Goal: Task Accomplishment & Management: Manage account settings

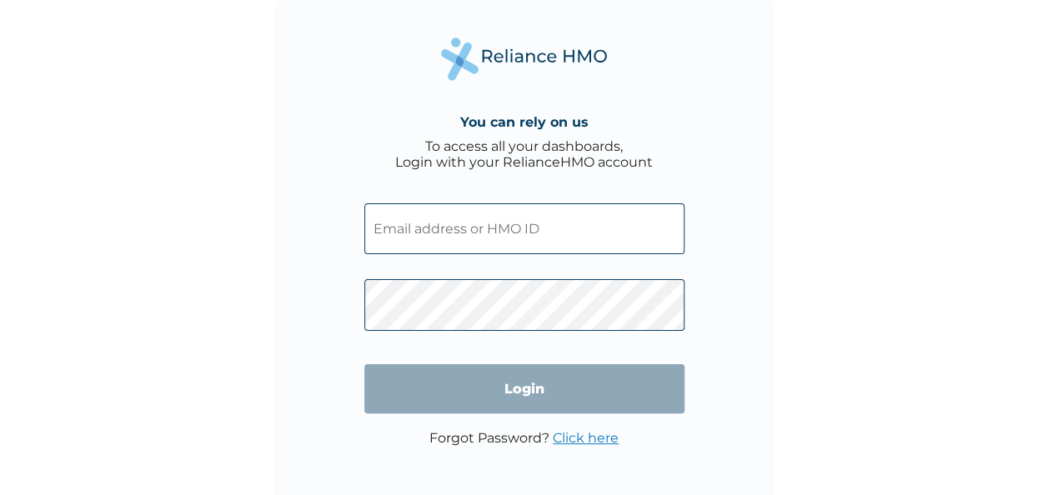
click at [489, 230] on input "text" at bounding box center [524, 228] width 320 height 51
type input "Folorunso.oluwaseyi@fastcredit-ng.com"
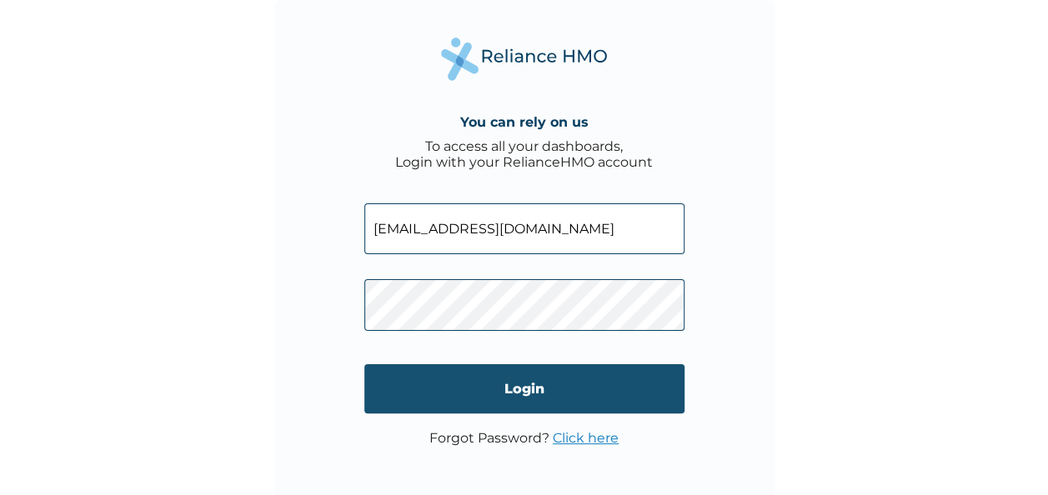
click at [599, 398] on input "Login" at bounding box center [524, 388] width 320 height 49
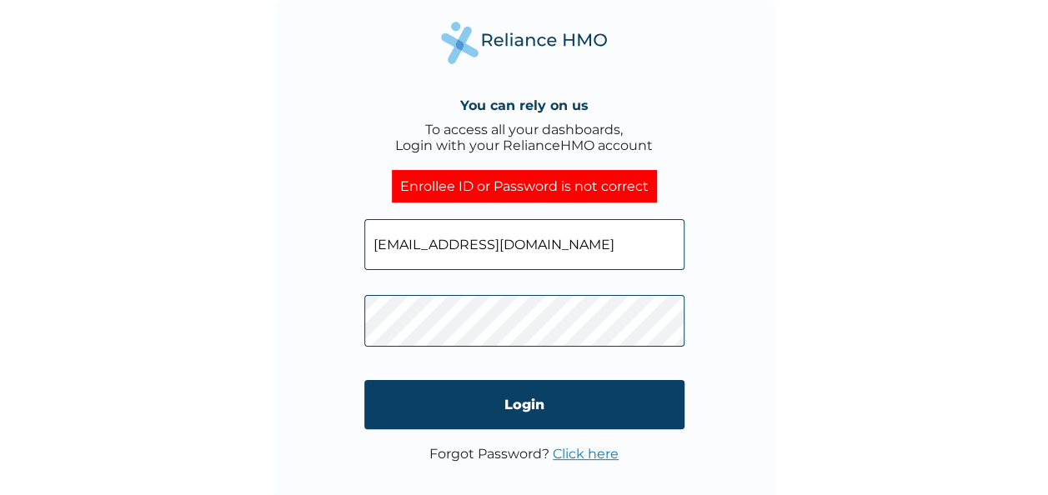
drag, startPoint x: 640, startPoint y: 258, endPoint x: 333, endPoint y: 267, distance: 306.9
click at [333, 267] on div "You can rely on us To access all your dashboards, Login with your RelianceHMO a…" at bounding box center [524, 250] width 500 height 500
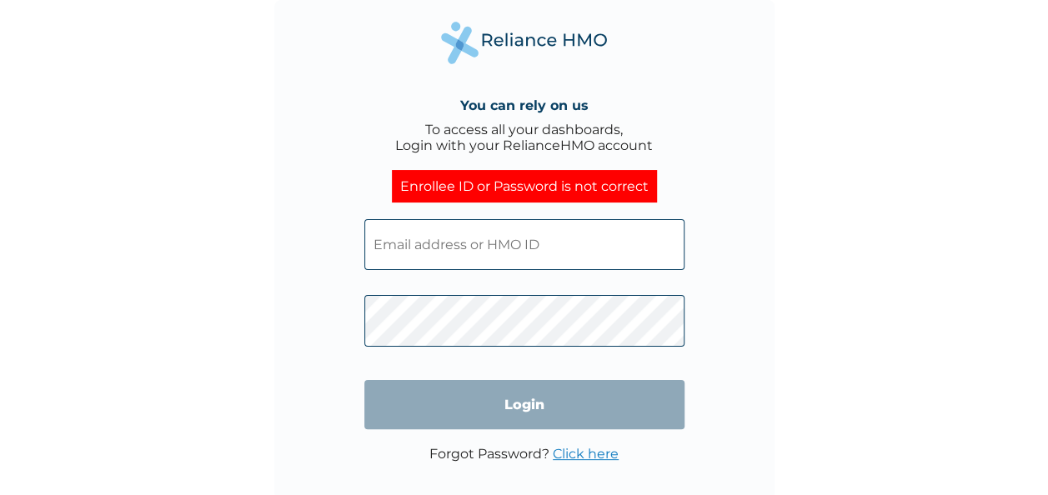
click at [478, 243] on input "text" at bounding box center [524, 244] width 320 height 51
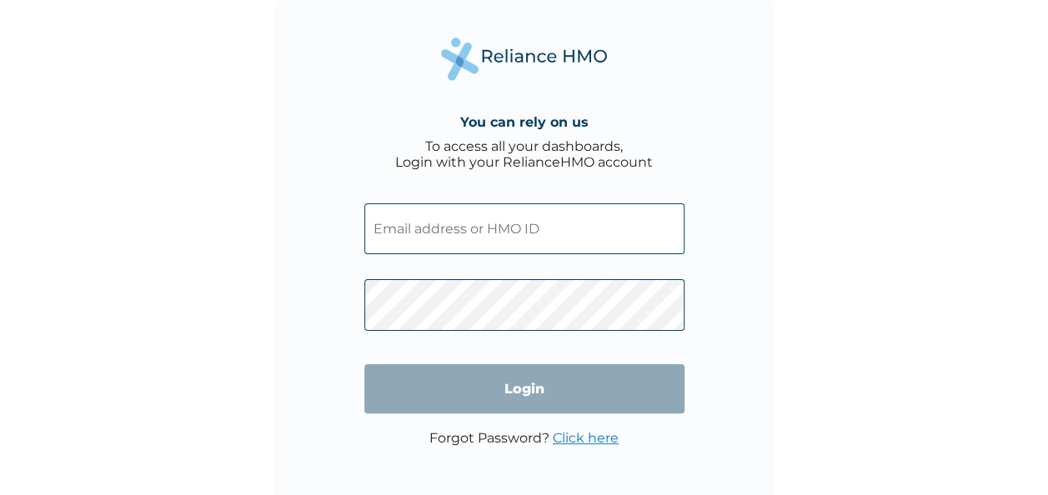
click at [548, 245] on input "text" at bounding box center [524, 228] width 320 height 51
type input "FCL/10361/A"
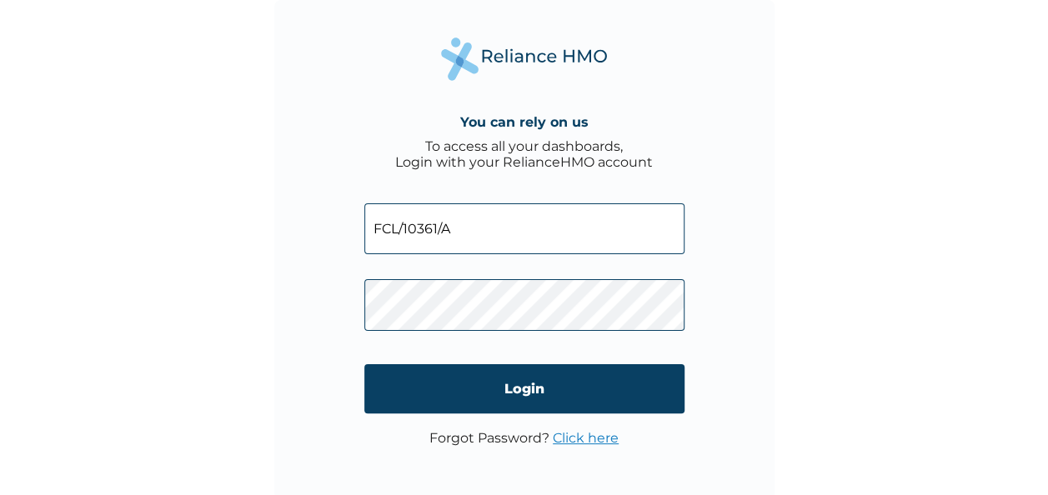
click at [492, 293] on span at bounding box center [524, 301] width 320 height 77
click input "Login" at bounding box center [524, 388] width 320 height 49
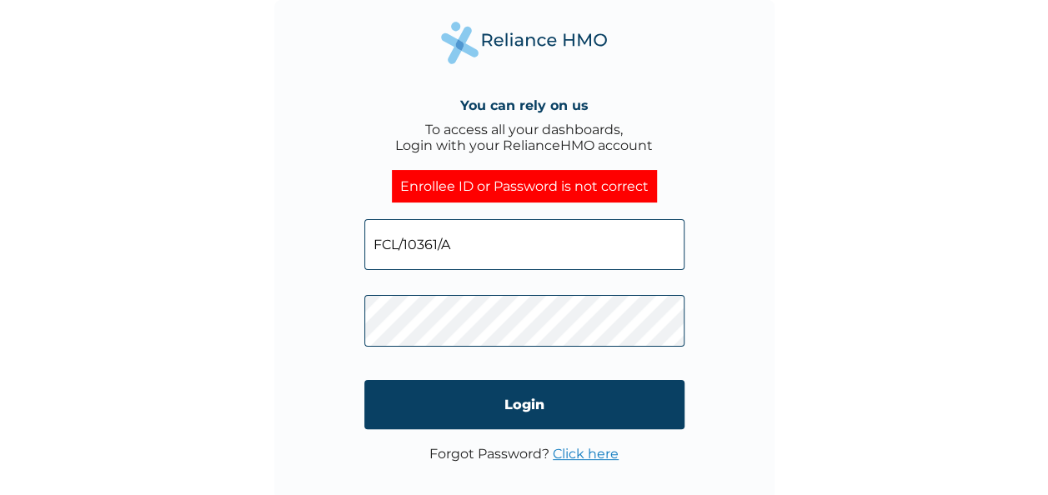
click input "Login" at bounding box center [524, 404] width 320 height 49
click at [577, 457] on link "Click here" at bounding box center [586, 454] width 66 height 16
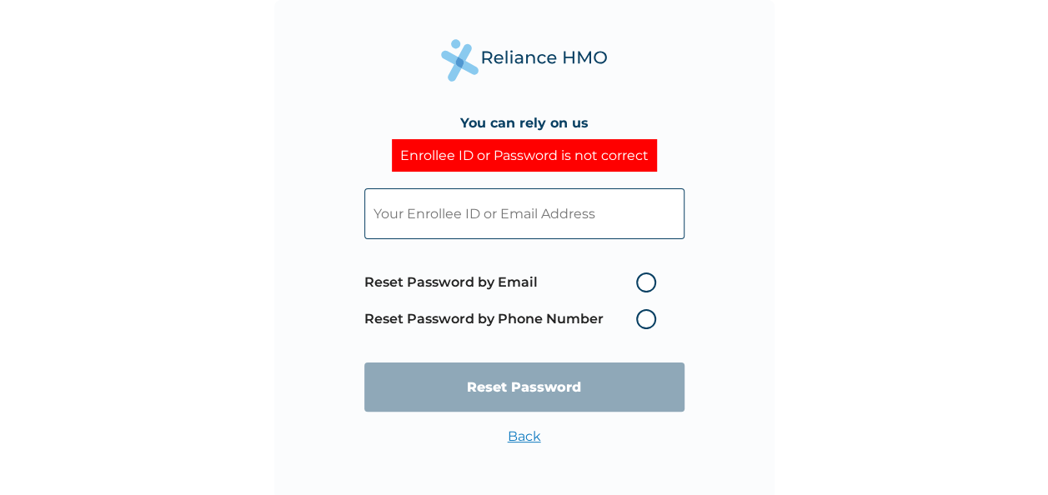
click at [645, 328] on label "Reset Password by Phone Number" at bounding box center [514, 319] width 300 height 20
click at [644, 287] on label "Reset Password by Email" at bounding box center [514, 283] width 300 height 20
click at [639, 287] on input "Reset Password by Email" at bounding box center [626, 282] width 27 height 27
radio input "true"
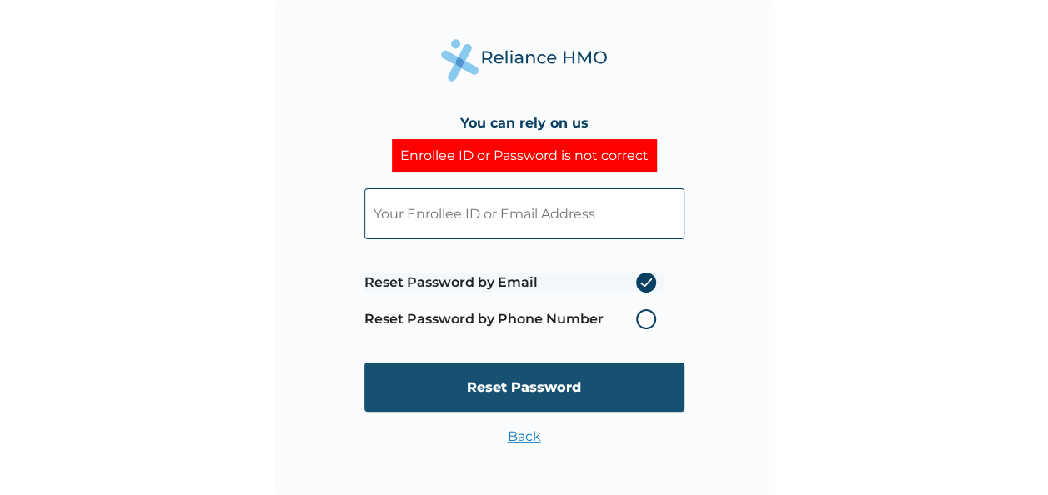
click at [512, 383] on input "Reset Password" at bounding box center [524, 387] width 320 height 49
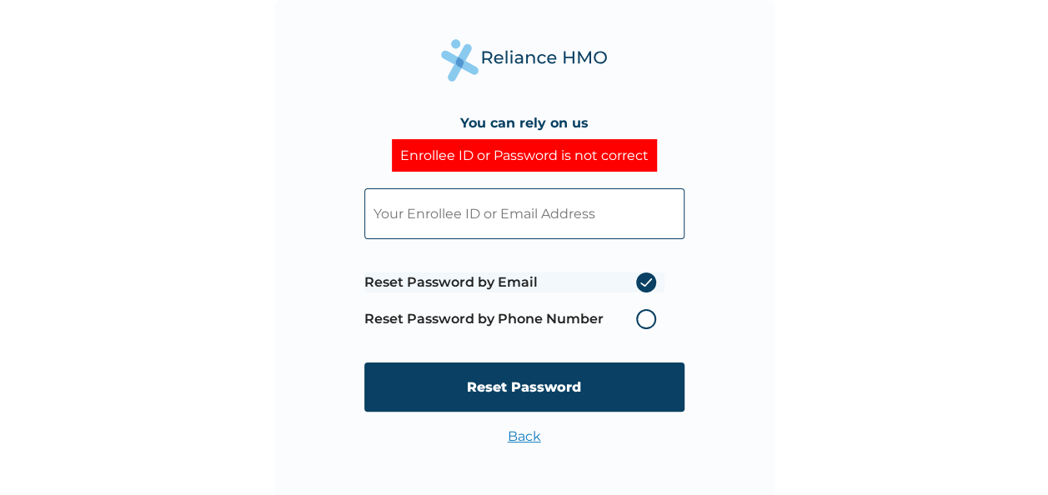
click at [504, 202] on input "text" at bounding box center [524, 213] width 320 height 51
type input "oluwaseyiruth05@gmail.com"
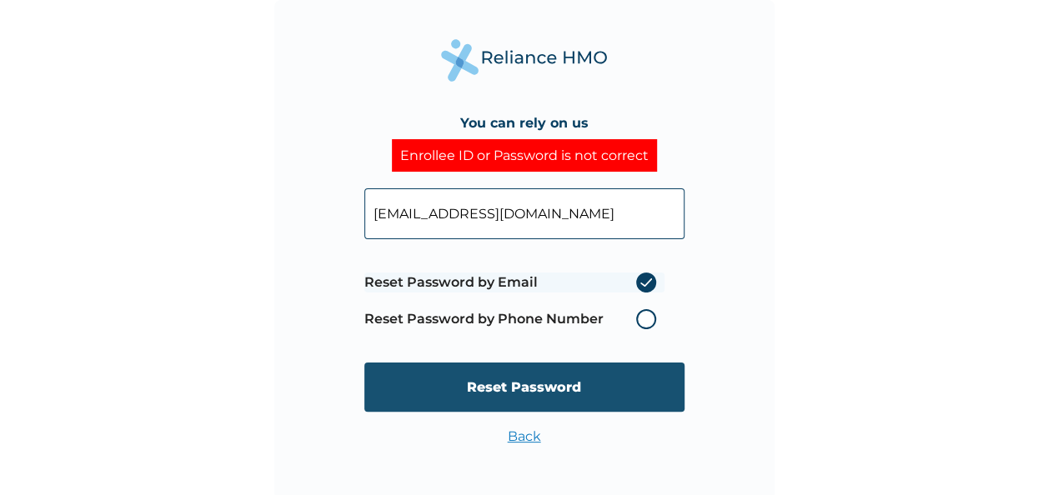
click at [569, 374] on input "Reset Password" at bounding box center [524, 387] width 320 height 49
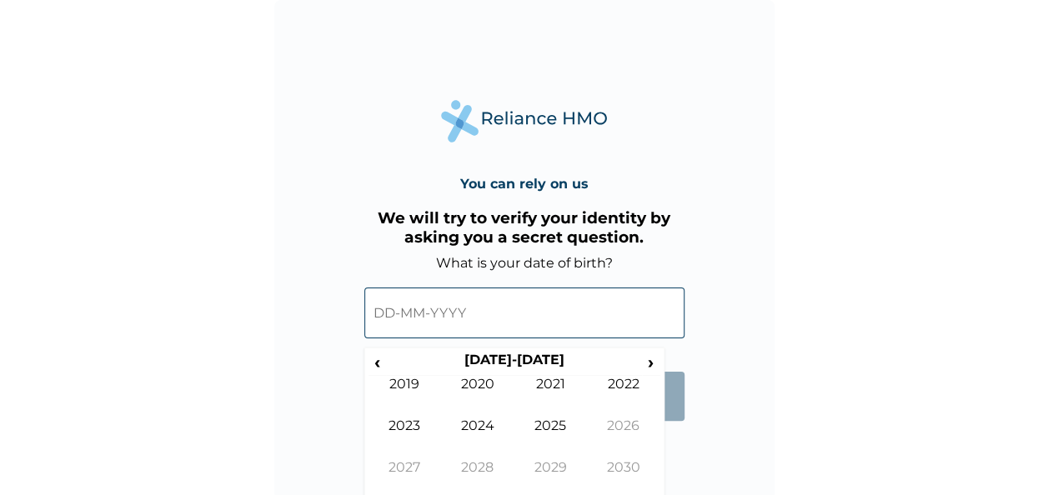
click at [531, 310] on input "text" at bounding box center [524, 313] width 320 height 51
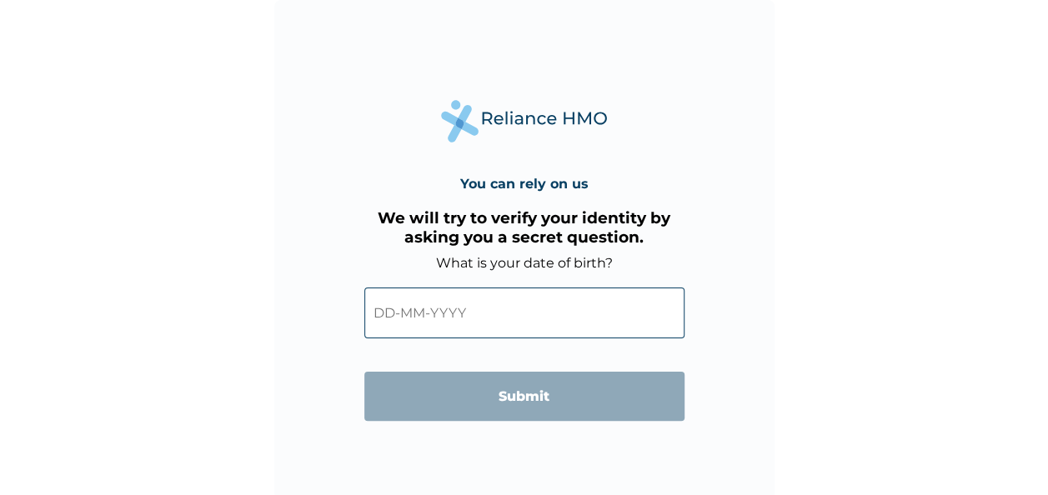
click at [770, 208] on div "You can rely on us We will try to verify your identity by asking you a secret q…" at bounding box center [524, 250] width 500 height 500
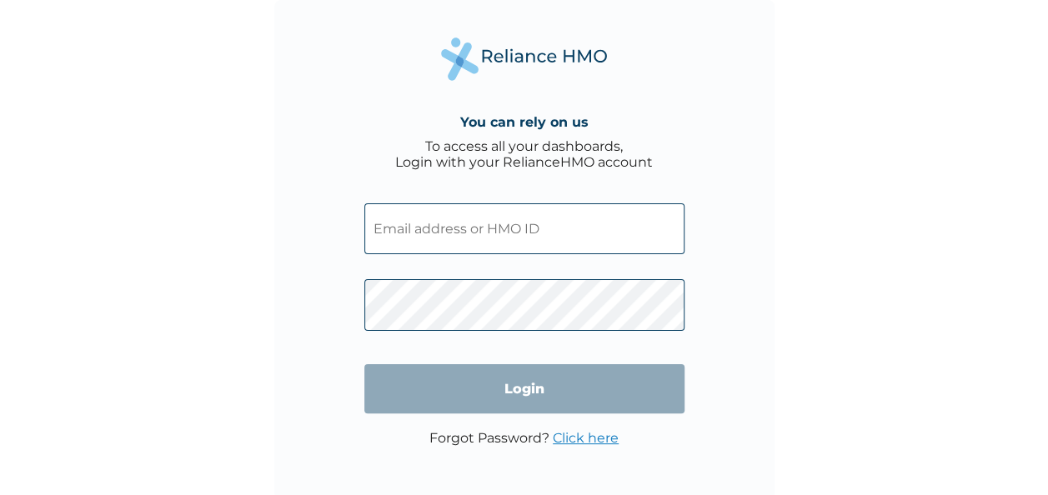
click at [549, 243] on input "text" at bounding box center [524, 228] width 320 height 51
type input "FCL/10361/A"
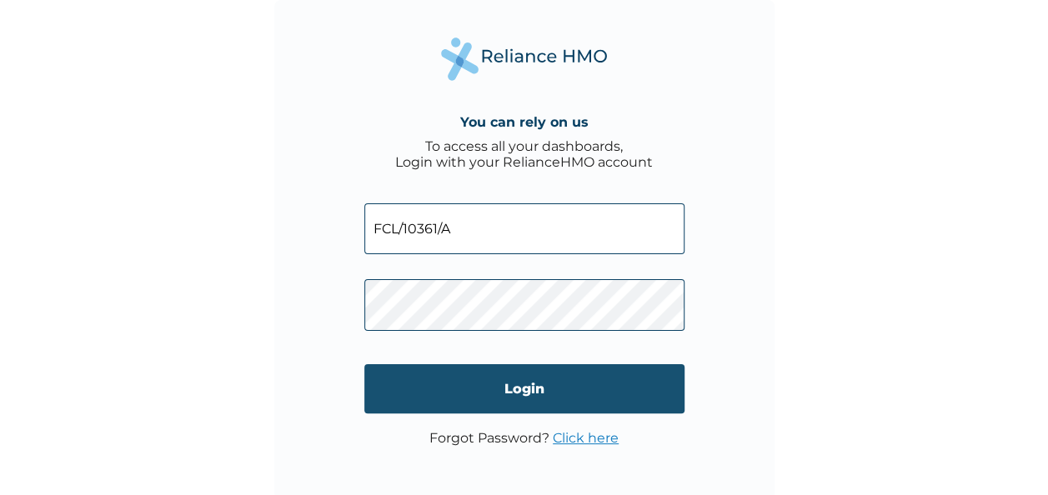
click at [440, 381] on input "Login" at bounding box center [524, 388] width 320 height 49
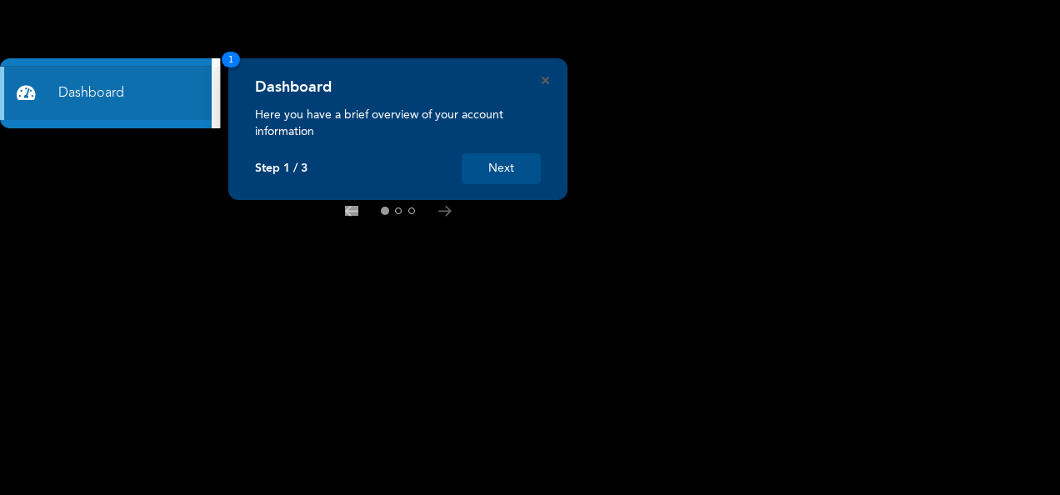
click at [507, 178] on button "Next" at bounding box center [501, 168] width 79 height 31
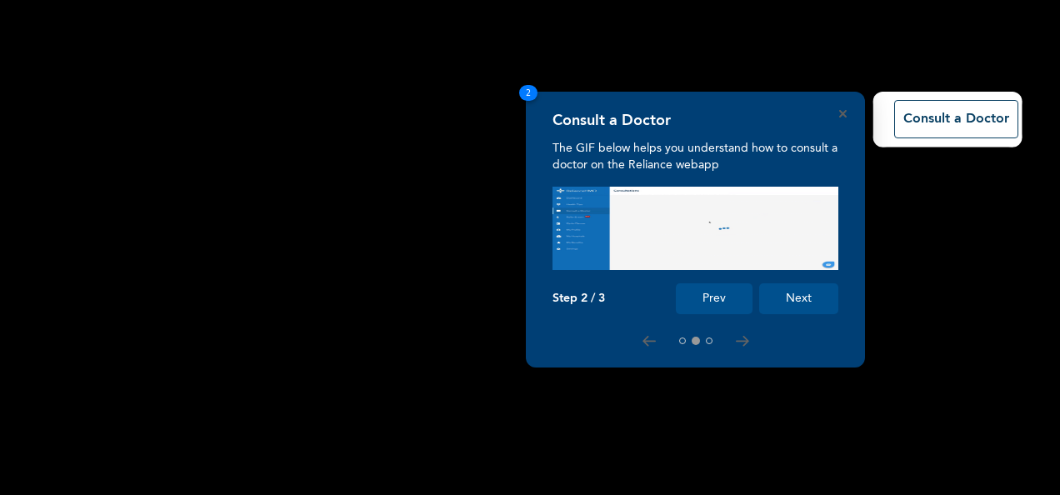
click at [797, 294] on button "Next" at bounding box center [798, 298] width 79 height 31
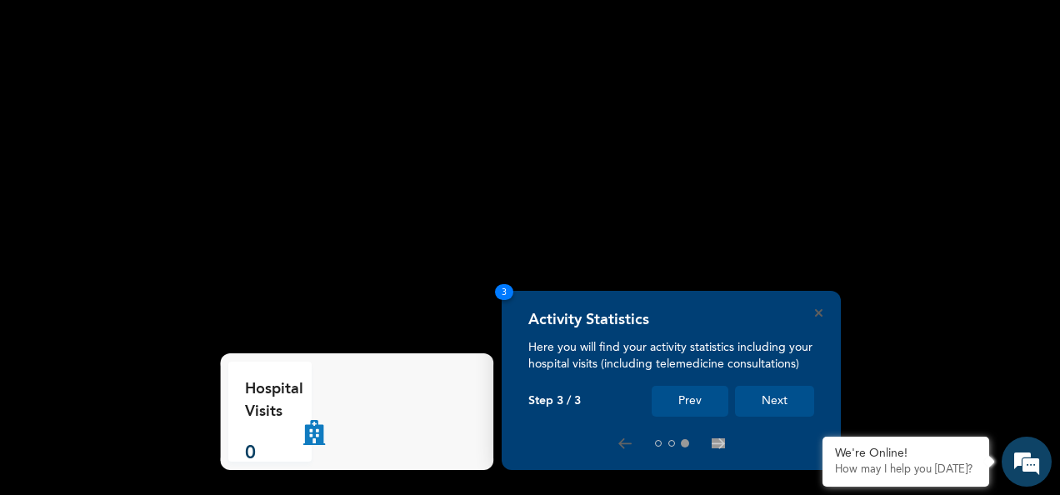
click at [766, 407] on button "Next" at bounding box center [774, 401] width 79 height 31
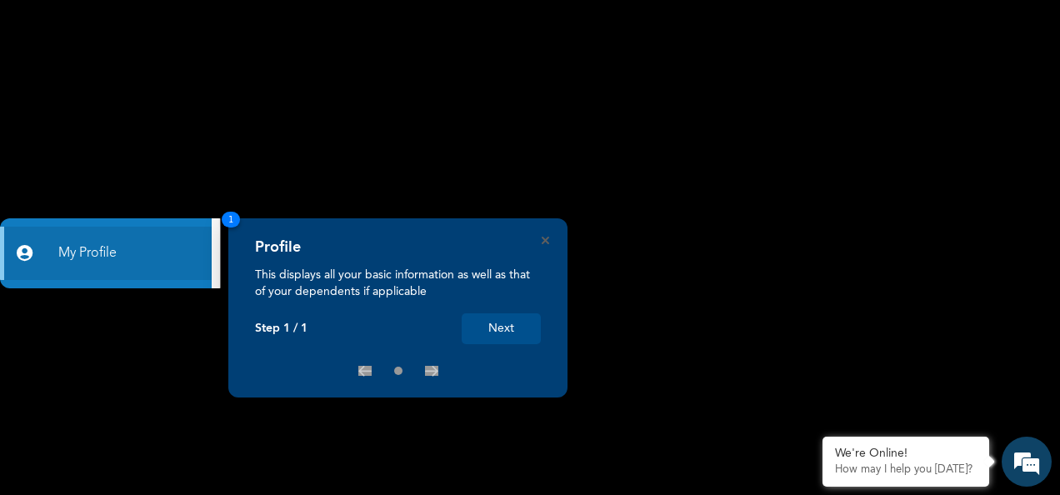
click at [488, 326] on button "Next" at bounding box center [501, 328] width 79 height 31
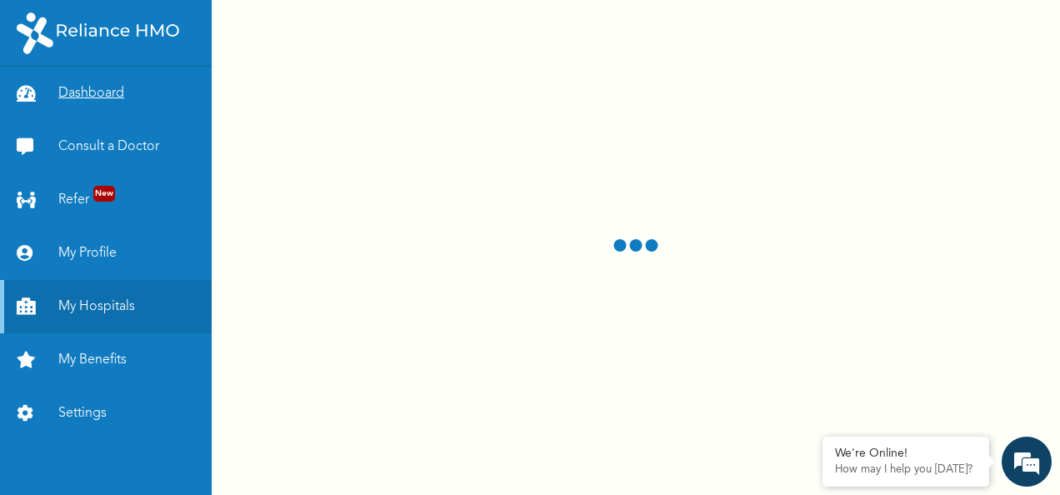
click at [80, 85] on link "Dashboard" at bounding box center [106, 93] width 212 height 53
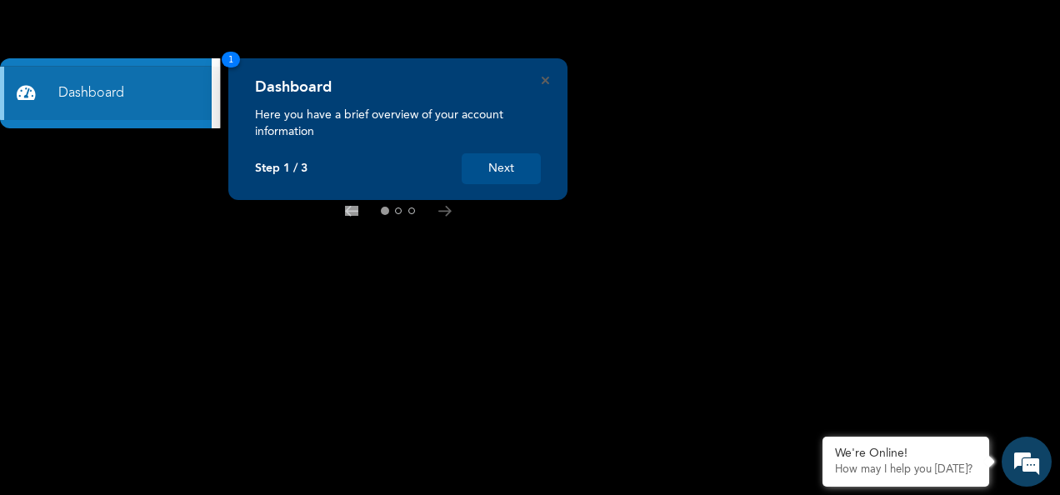
click at [499, 177] on button "Next" at bounding box center [501, 168] width 79 height 31
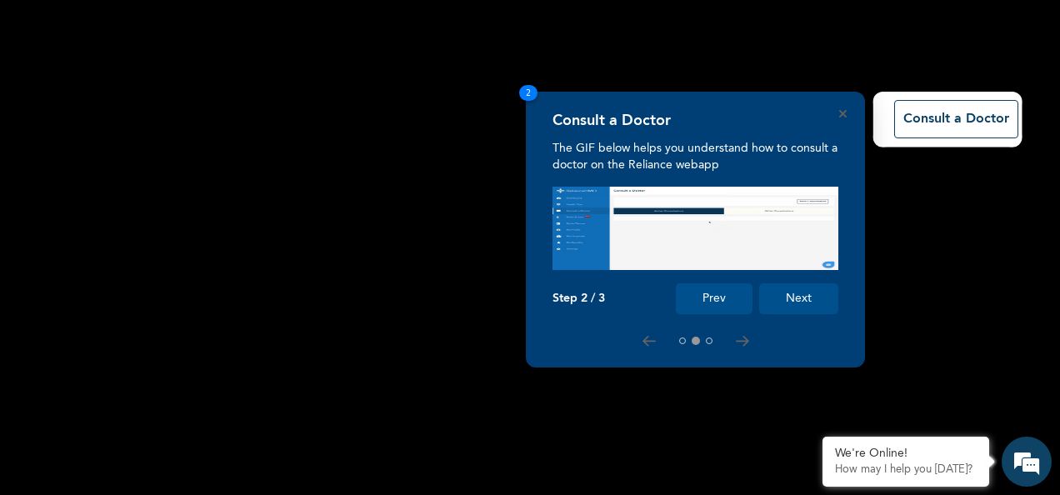
click at [779, 303] on button "Next" at bounding box center [798, 298] width 79 height 31
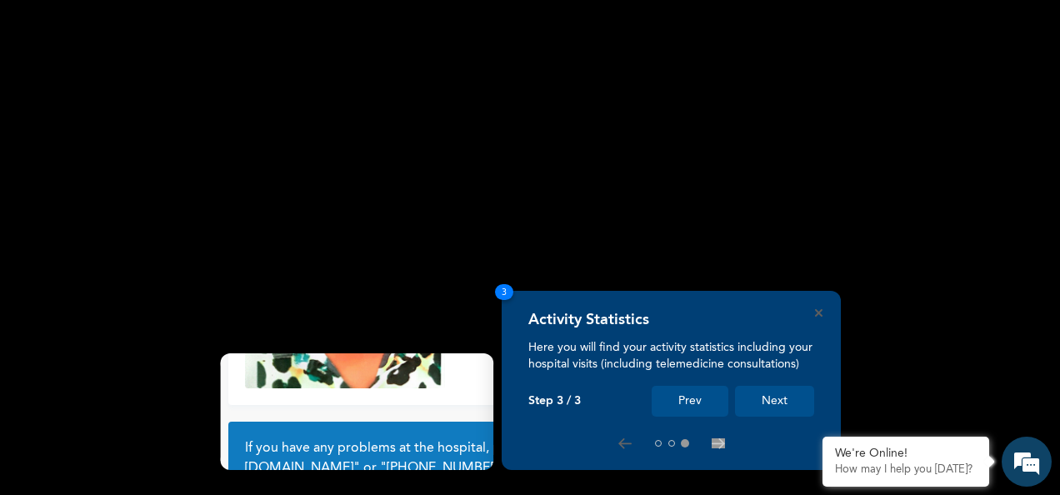
scroll to position [150, 0]
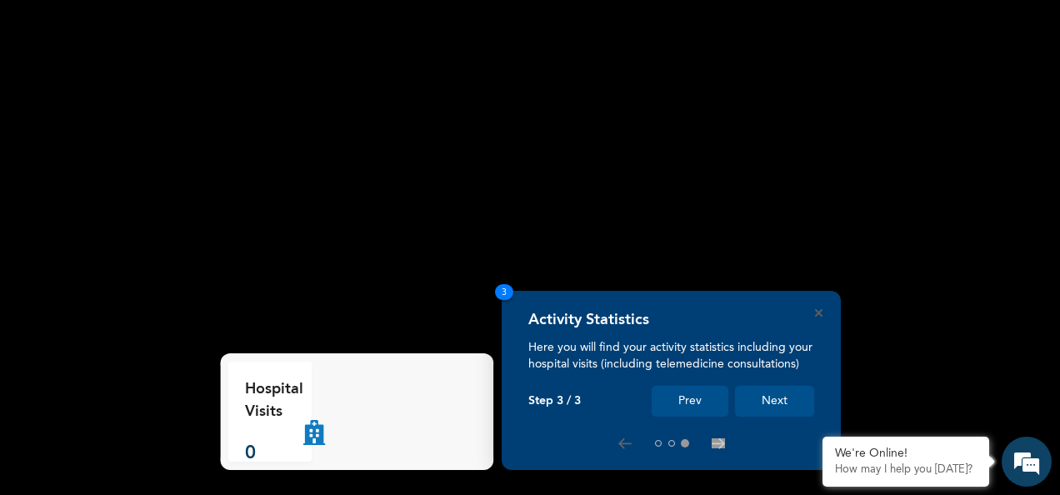
click at [784, 393] on button "Next" at bounding box center [774, 401] width 79 height 31
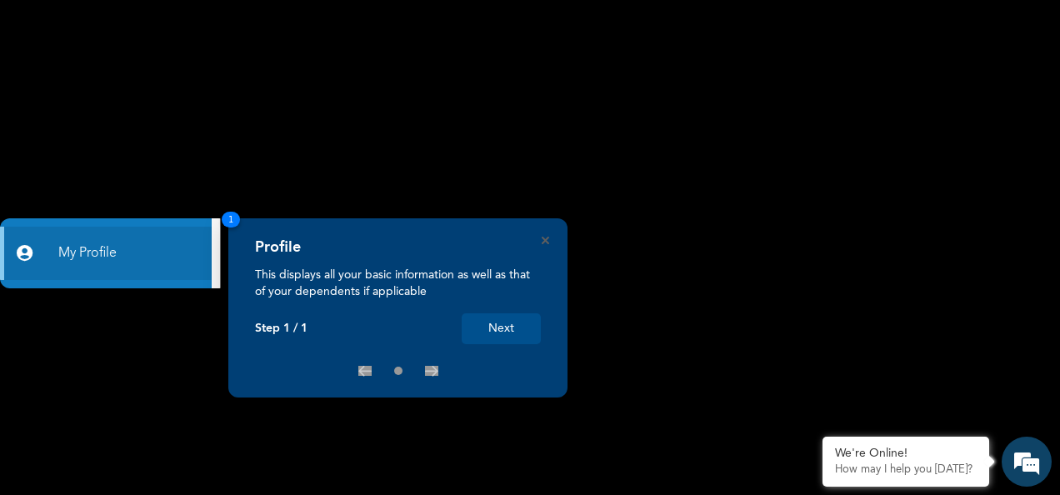
click at [539, 240] on div "Profile" at bounding box center [398, 252] width 286 height 28
click at [498, 327] on button "Next" at bounding box center [501, 328] width 79 height 31
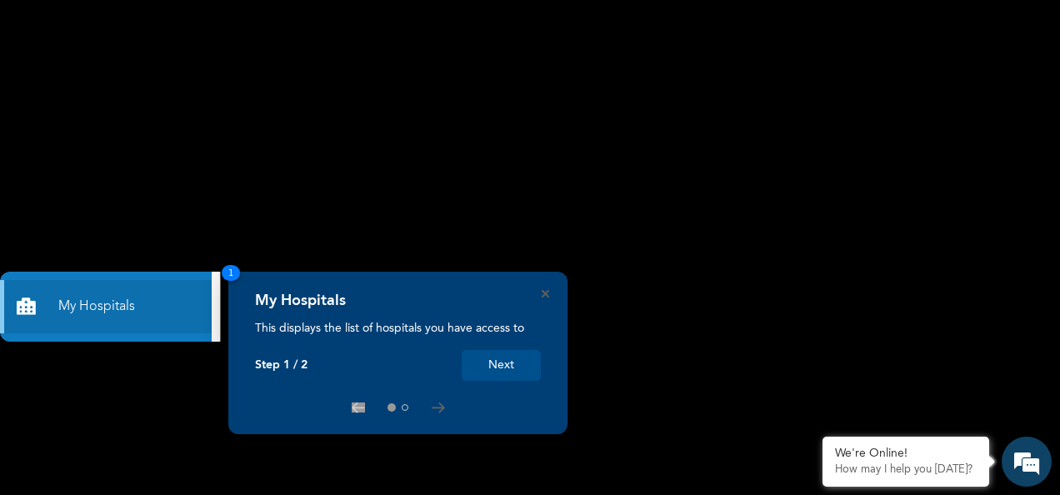
click at [506, 367] on button "Next" at bounding box center [501, 365] width 79 height 31
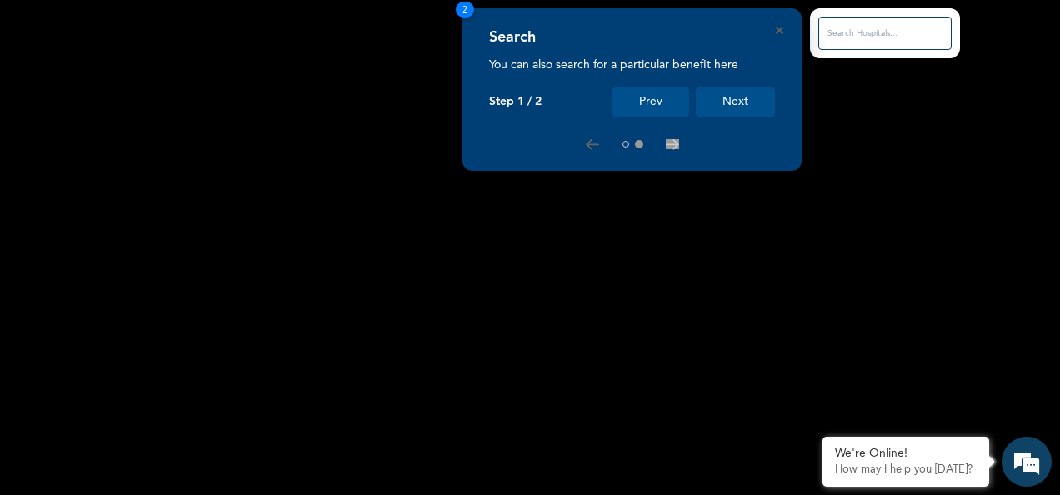
click at [726, 111] on button "Next" at bounding box center [735, 102] width 79 height 31
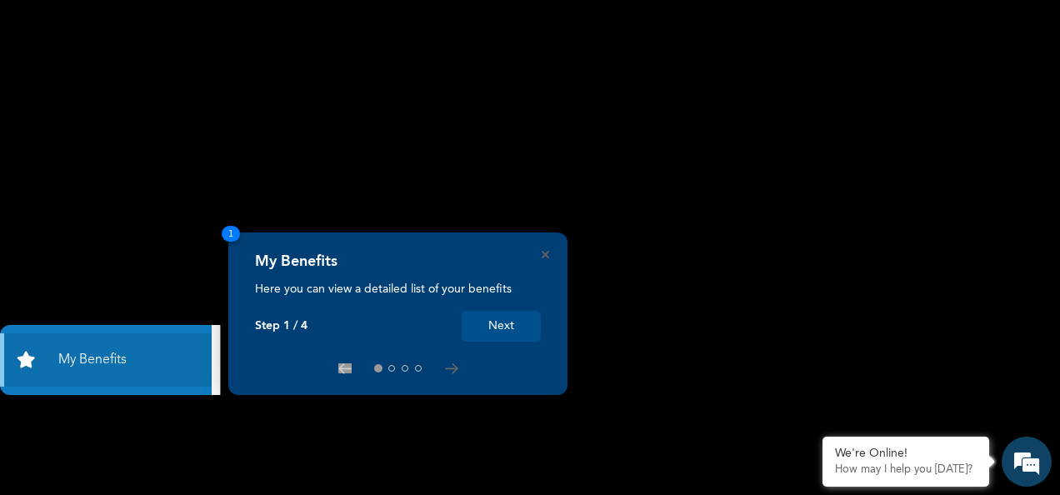
click at [510, 329] on button "Next" at bounding box center [501, 326] width 79 height 31
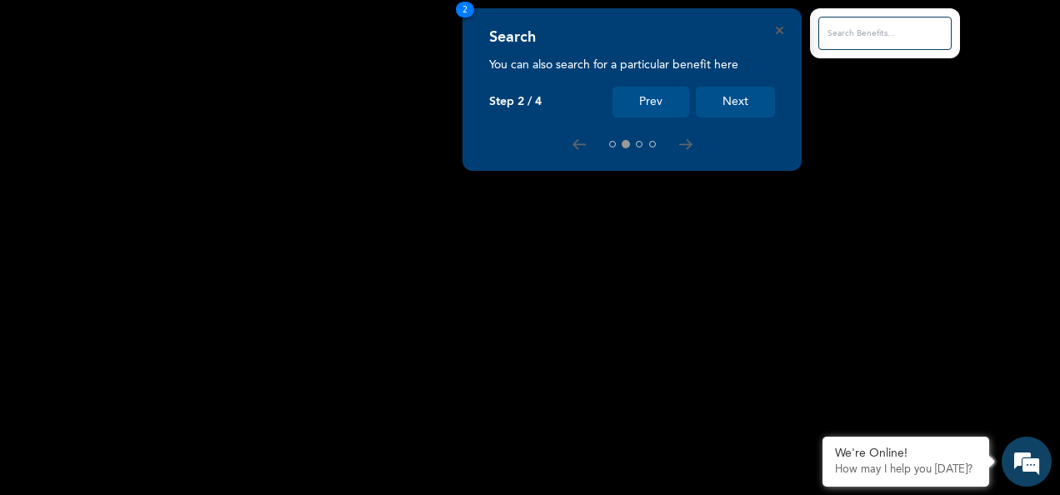
click at [749, 106] on button "Next" at bounding box center [735, 102] width 79 height 31
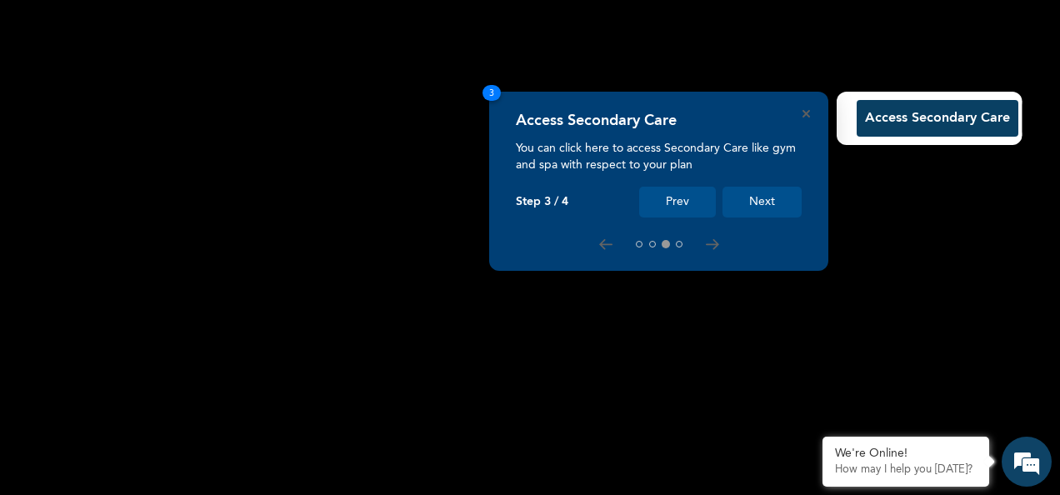
click at [756, 197] on button "Next" at bounding box center [762, 202] width 79 height 31
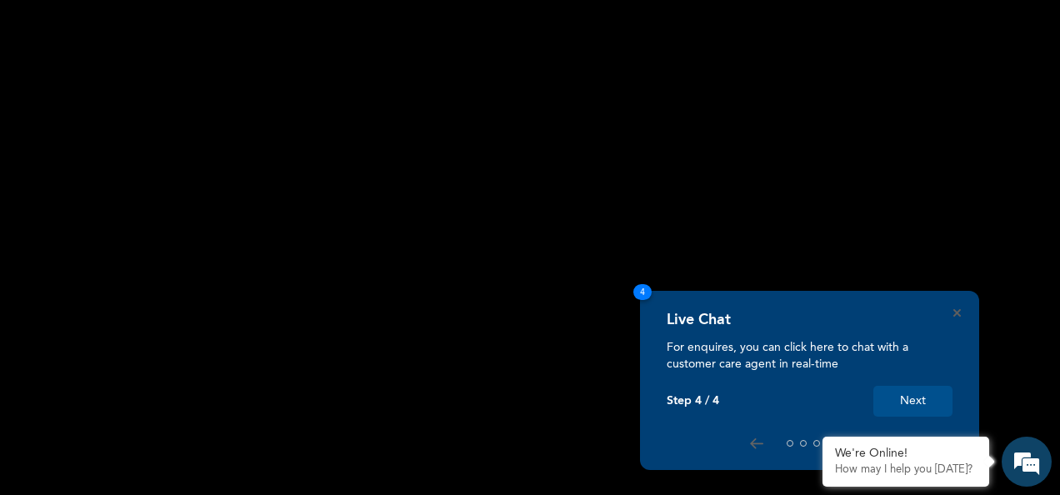
click at [903, 403] on button "Next" at bounding box center [913, 401] width 79 height 31
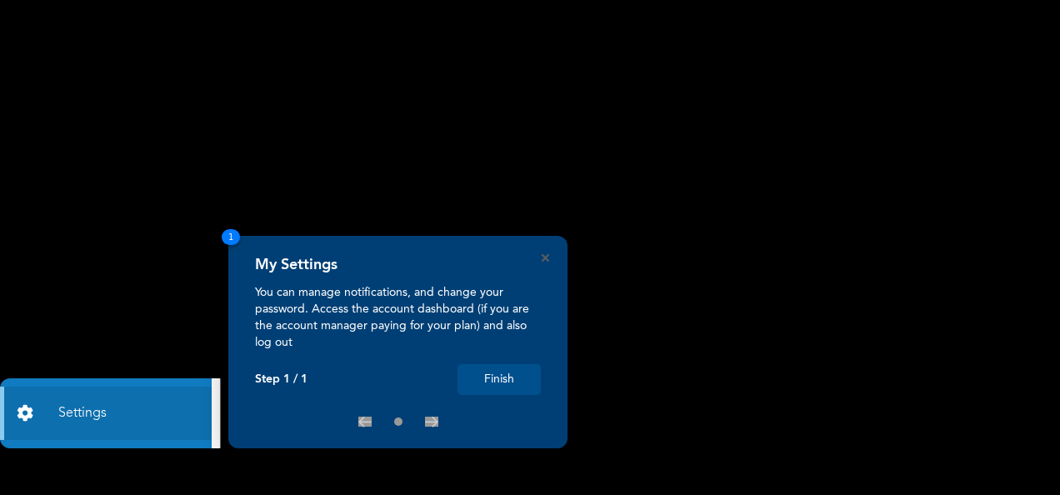
click at [510, 373] on button "Finish" at bounding box center [499, 379] width 83 height 31
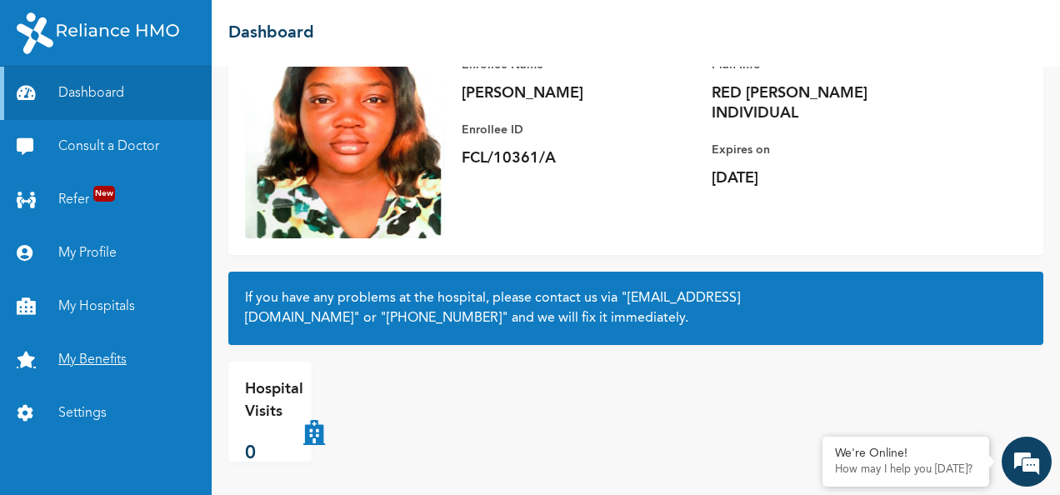
click at [90, 365] on link "My Benefits" at bounding box center [106, 359] width 212 height 53
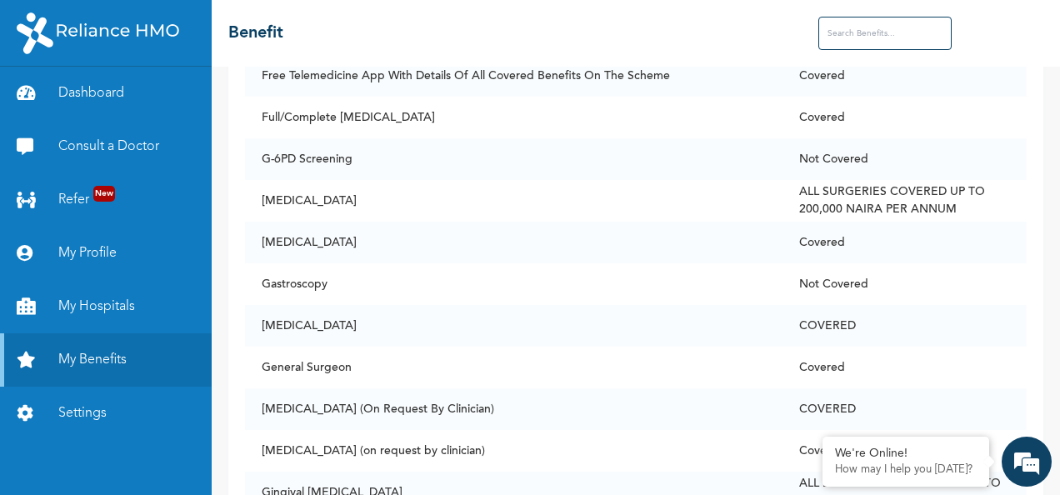
scroll to position [4235, 0]
